Goal: Find specific page/section: Find specific page/section

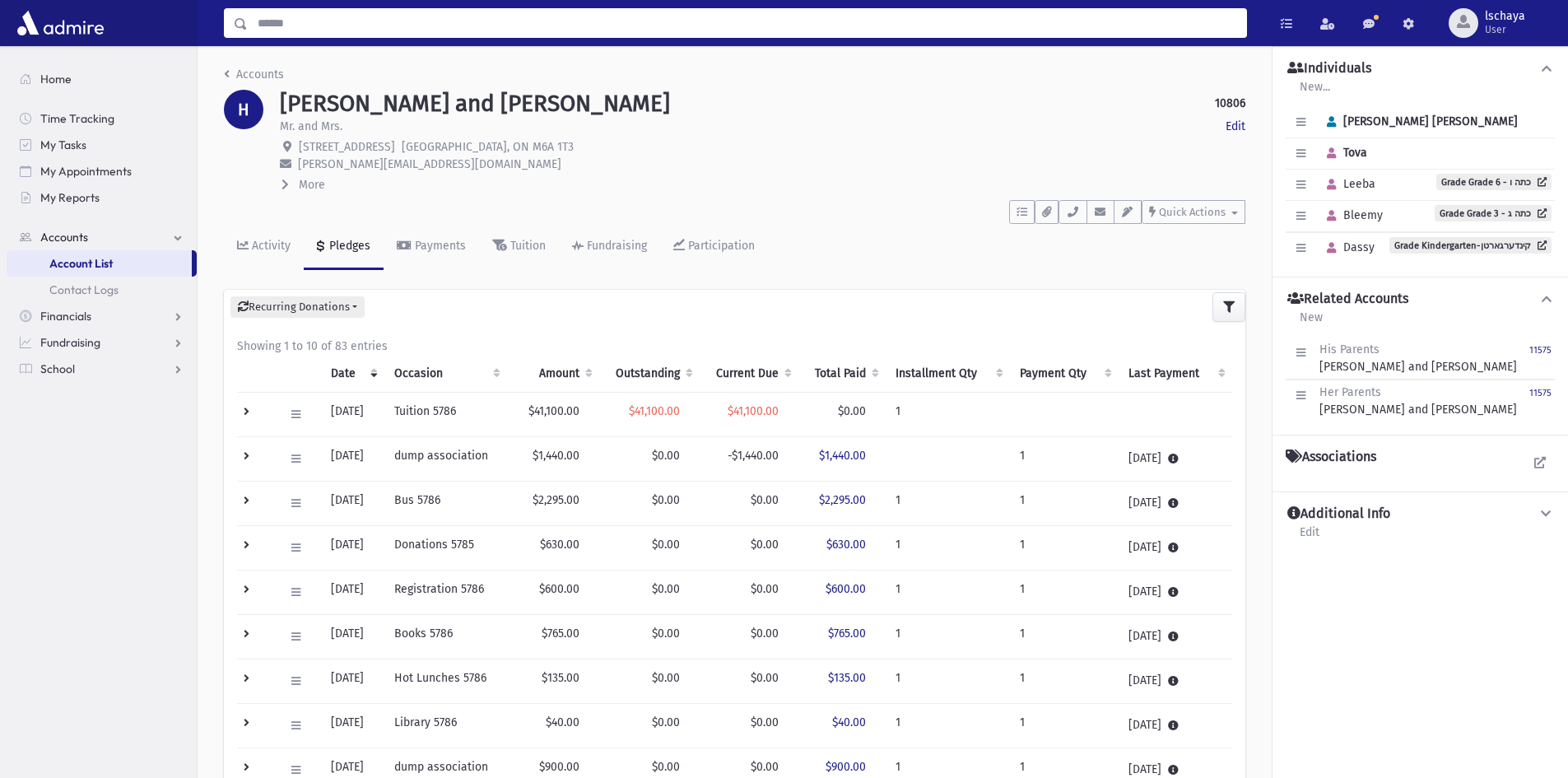
click at [270, 17] on input "Search" at bounding box center [746, 23] width 999 height 30
type input "*******"
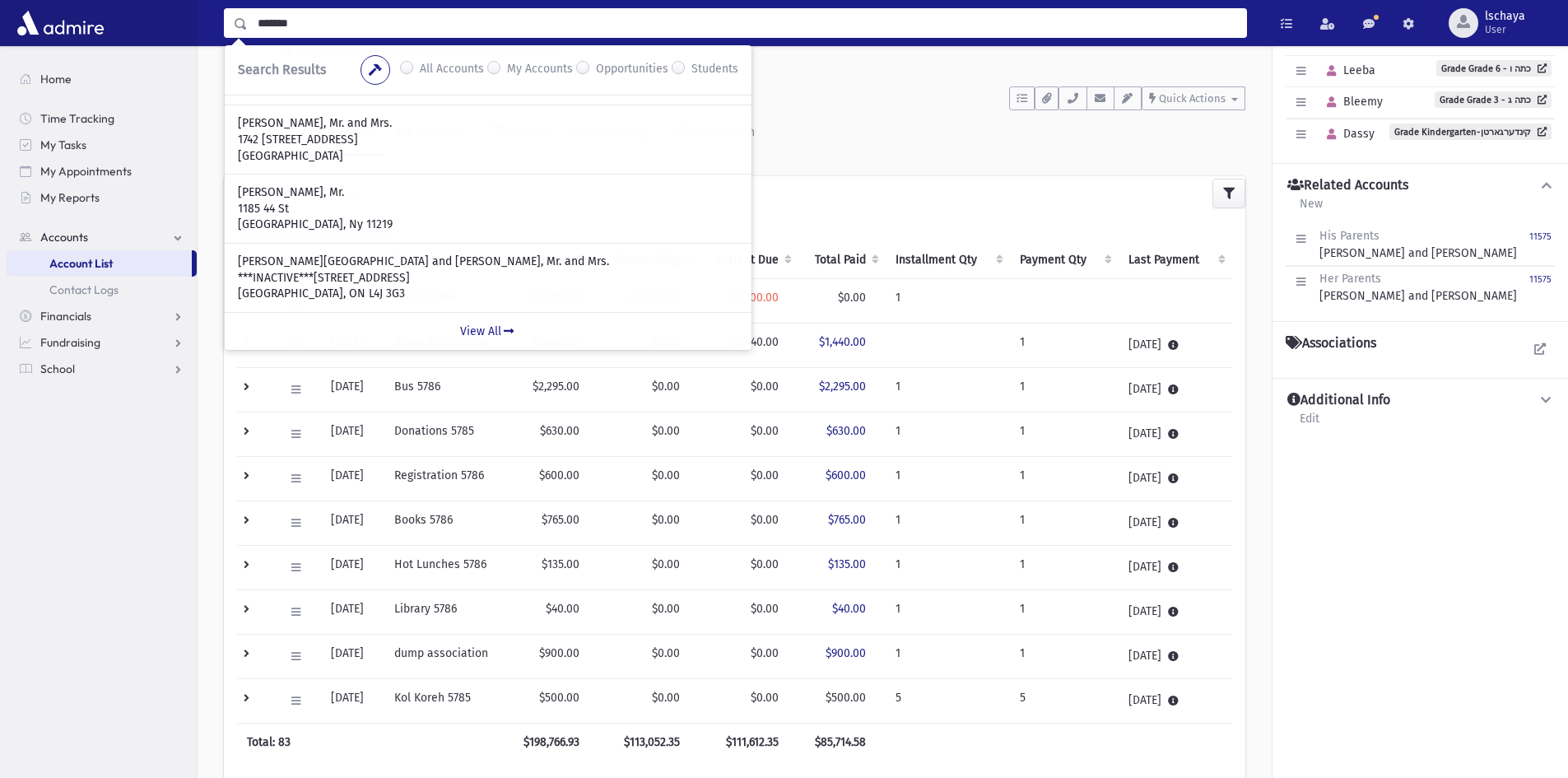
scroll to position [289, 0]
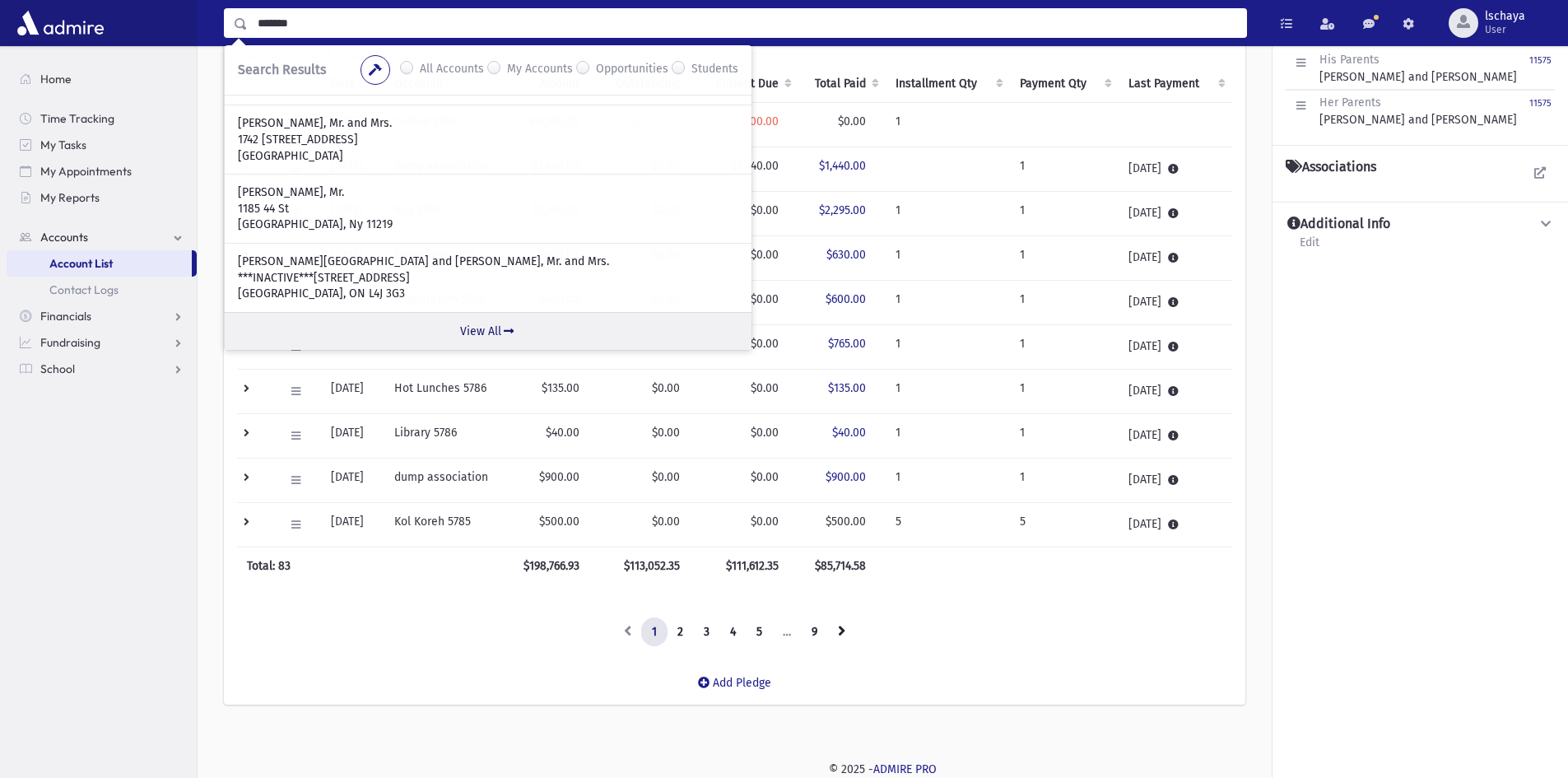
click at [484, 330] on link "View All" at bounding box center [487, 331] width 526 height 38
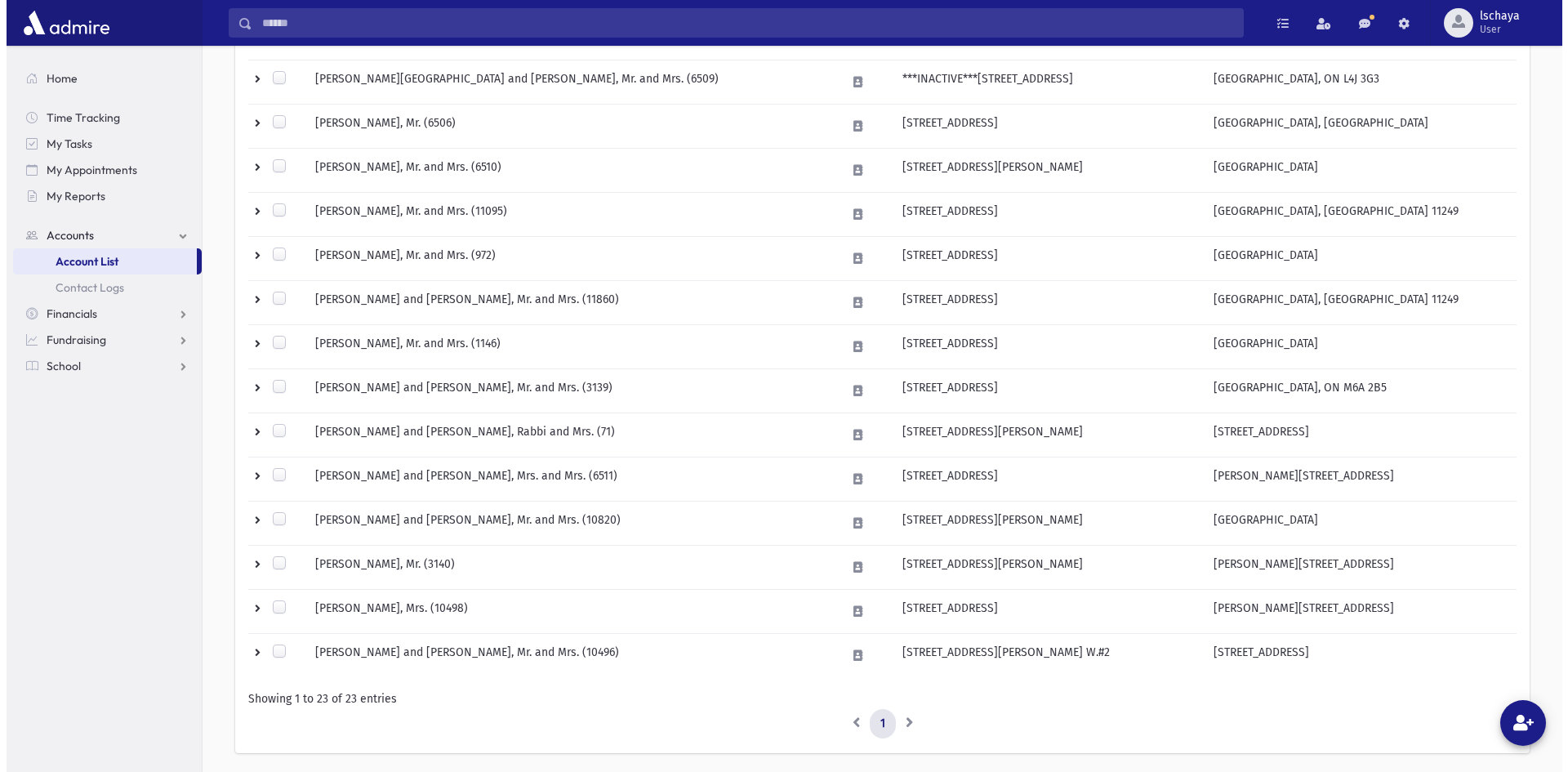
scroll to position [781, 0]
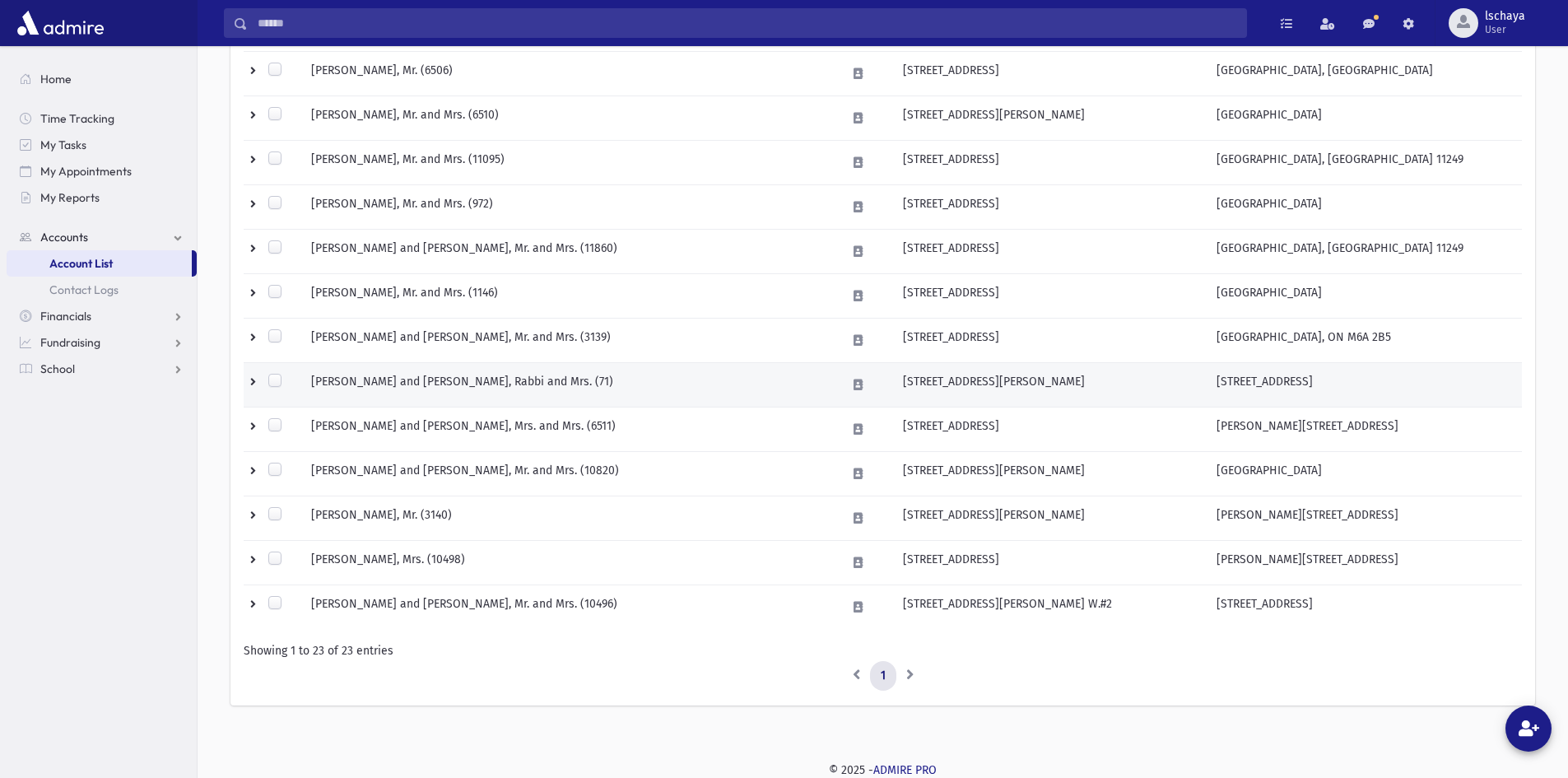
click at [421, 379] on td "GUTTMAN, Zalmen and Kaila, Rabbi and Mrs. (71)" at bounding box center [568, 385] width 535 height 45
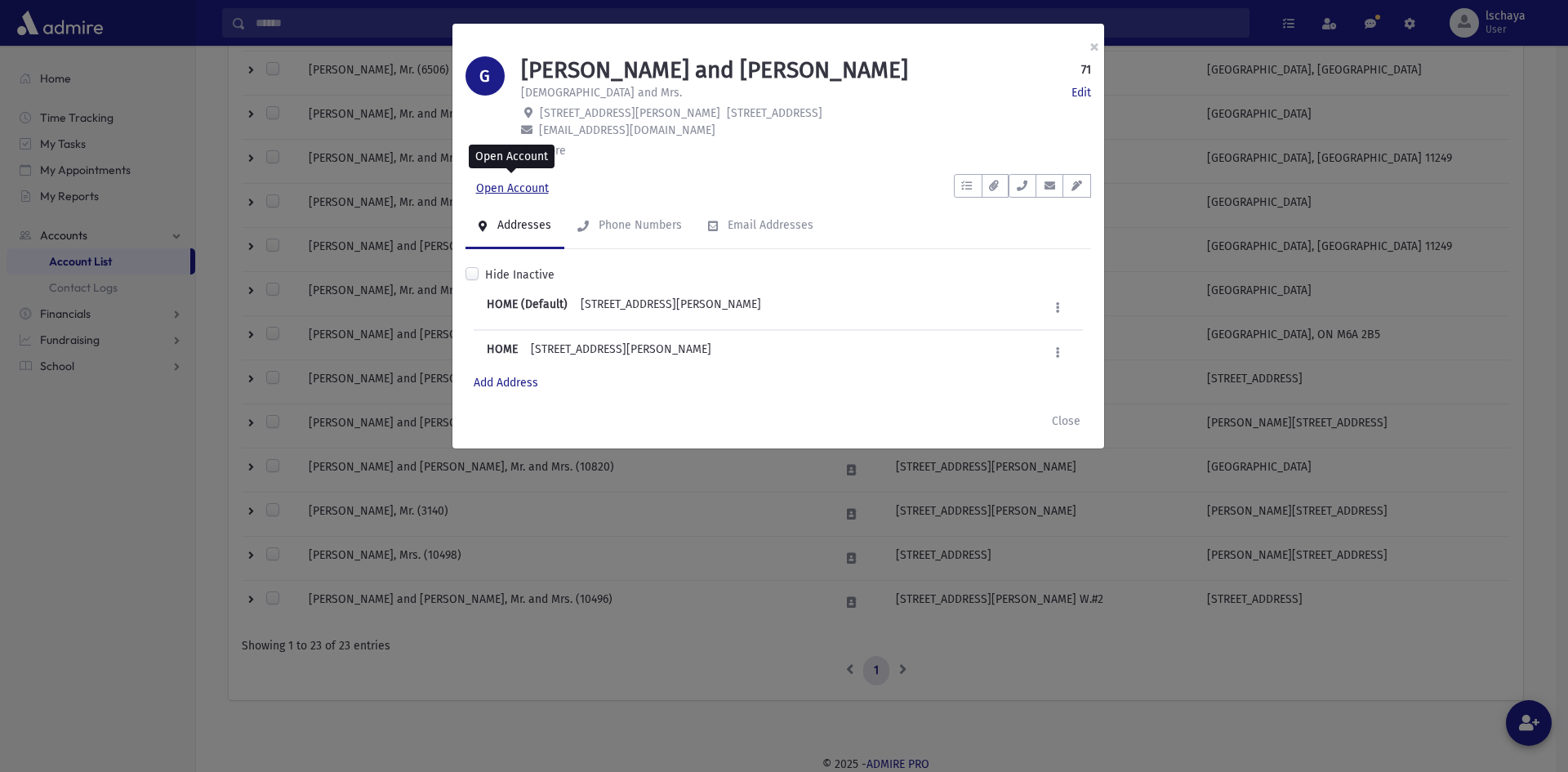
click at [512, 192] on link "Open Account" at bounding box center [512, 188] width 94 height 29
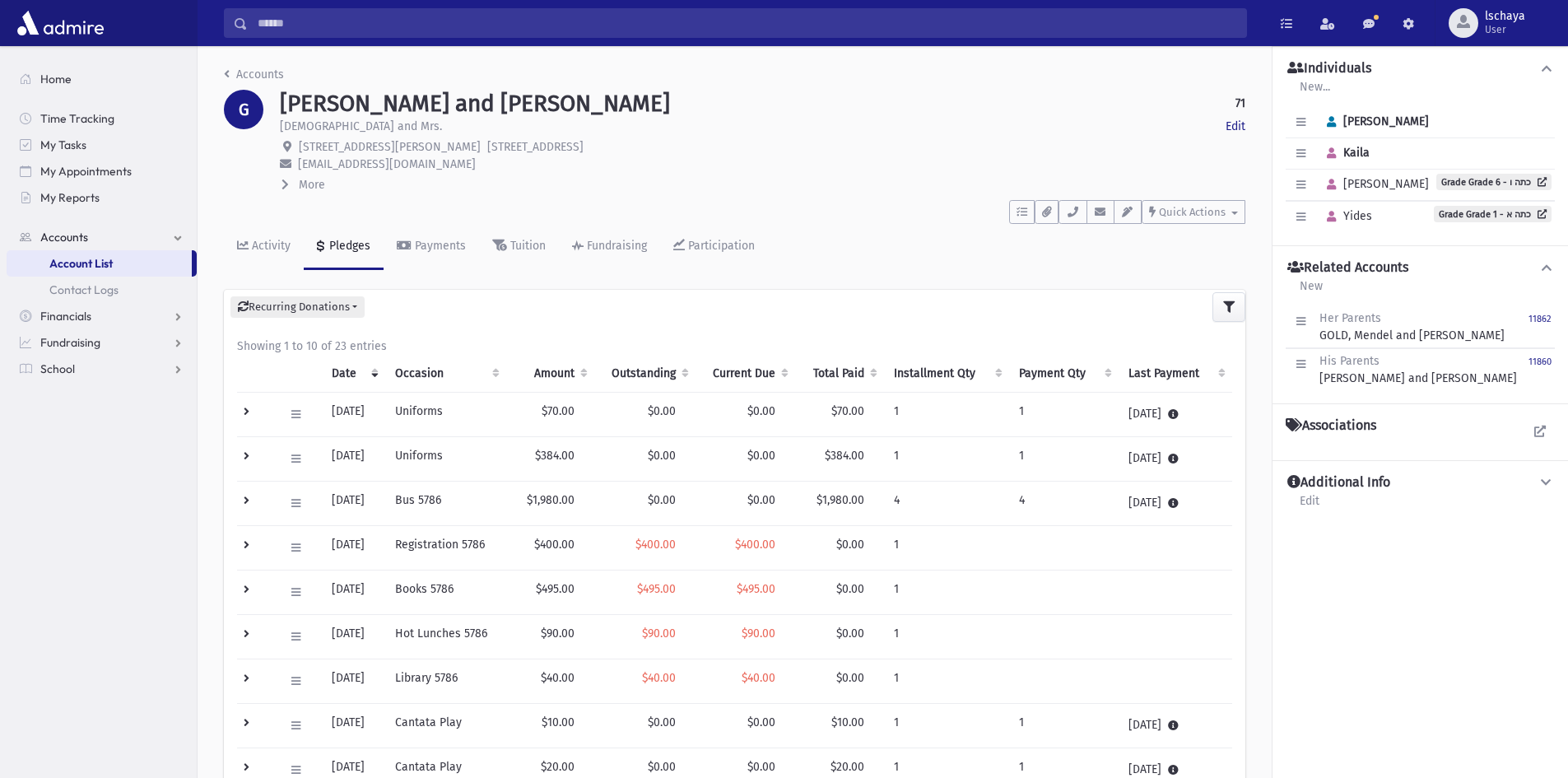
click at [681, 363] on th "Outstanding" at bounding box center [645, 374] width 101 height 38
click at [681, 363] on th "Outstanding" at bounding box center [643, 374] width 101 height 38
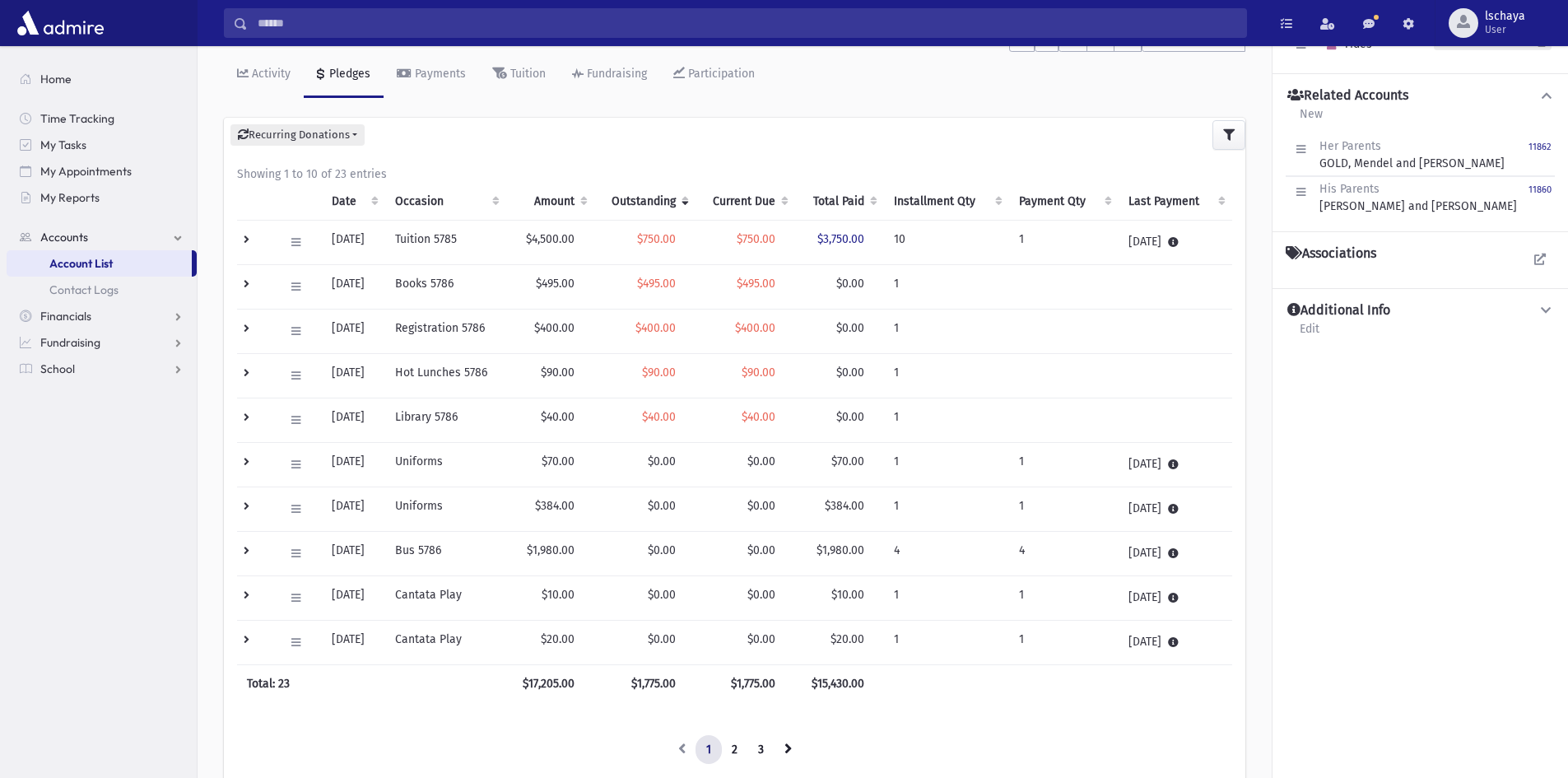
scroll to position [82, 0]
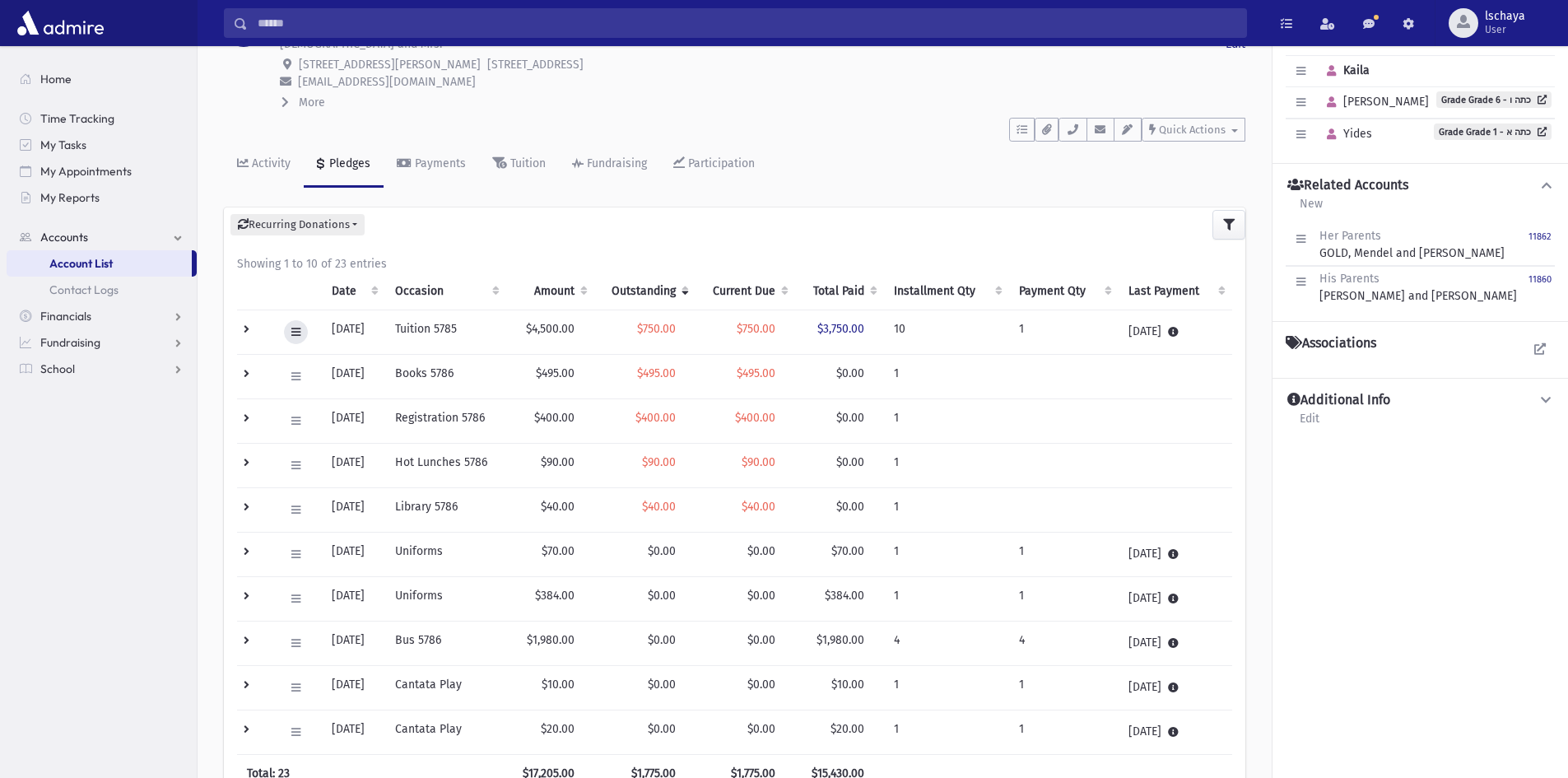
click at [301, 340] on button at bounding box center [295, 331] width 24 height 24
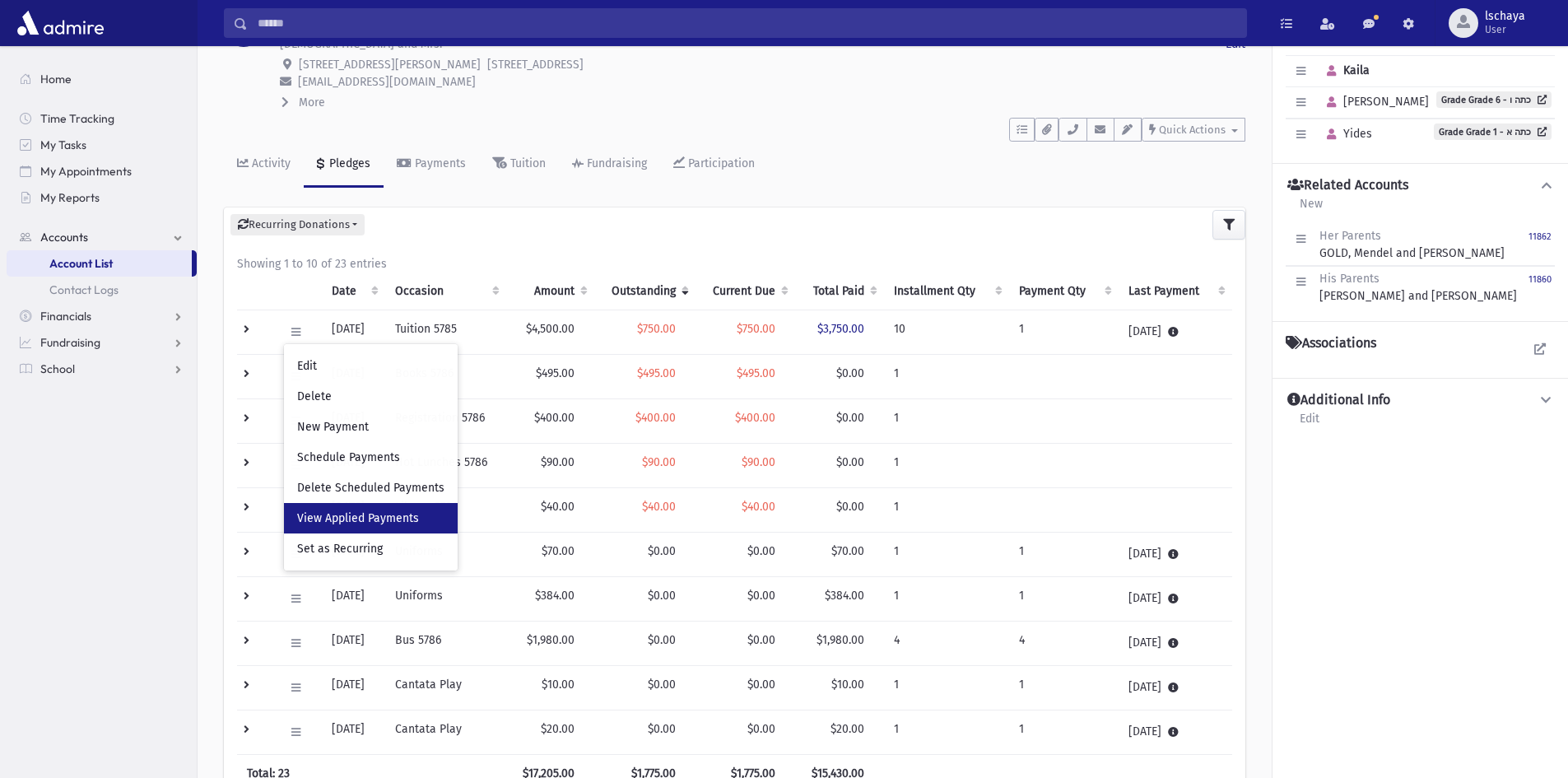
click at [329, 520] on span "View Applied Payments" at bounding box center [358, 518] width 122 height 14
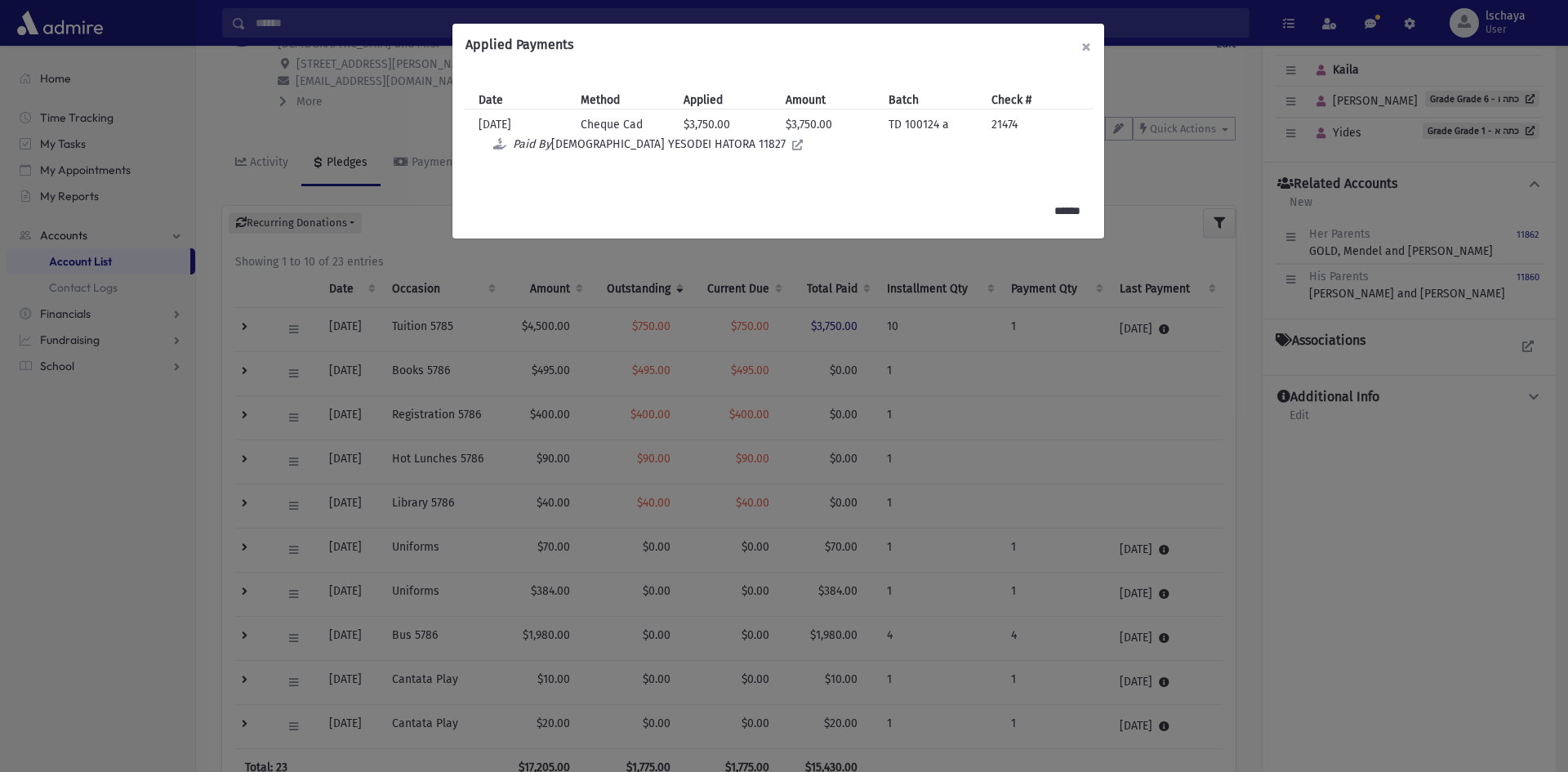
click at [1080, 45] on button "×" at bounding box center [1086, 46] width 36 height 45
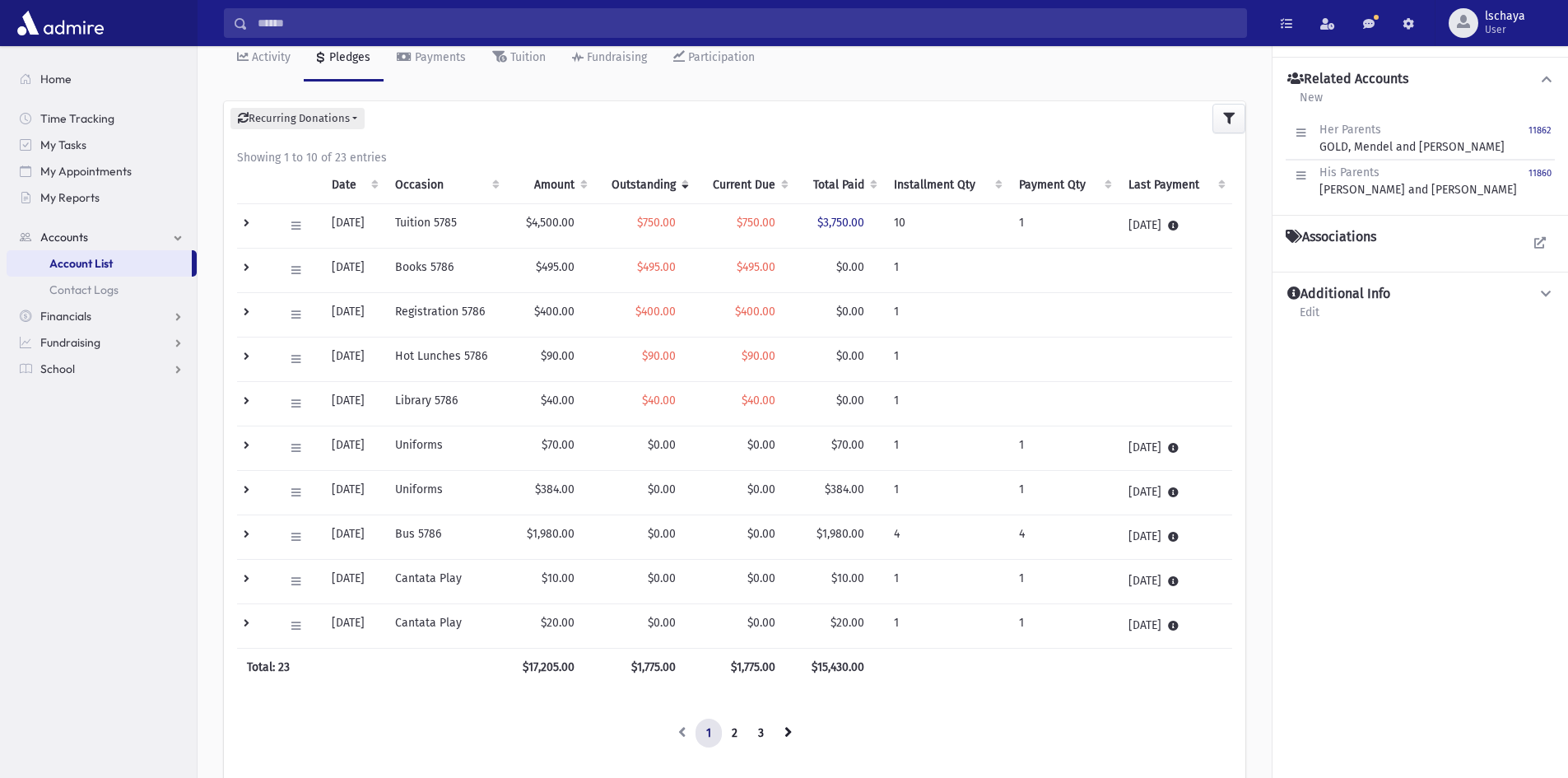
scroll to position [0, 0]
